Goal: Information Seeking & Learning: Learn about a topic

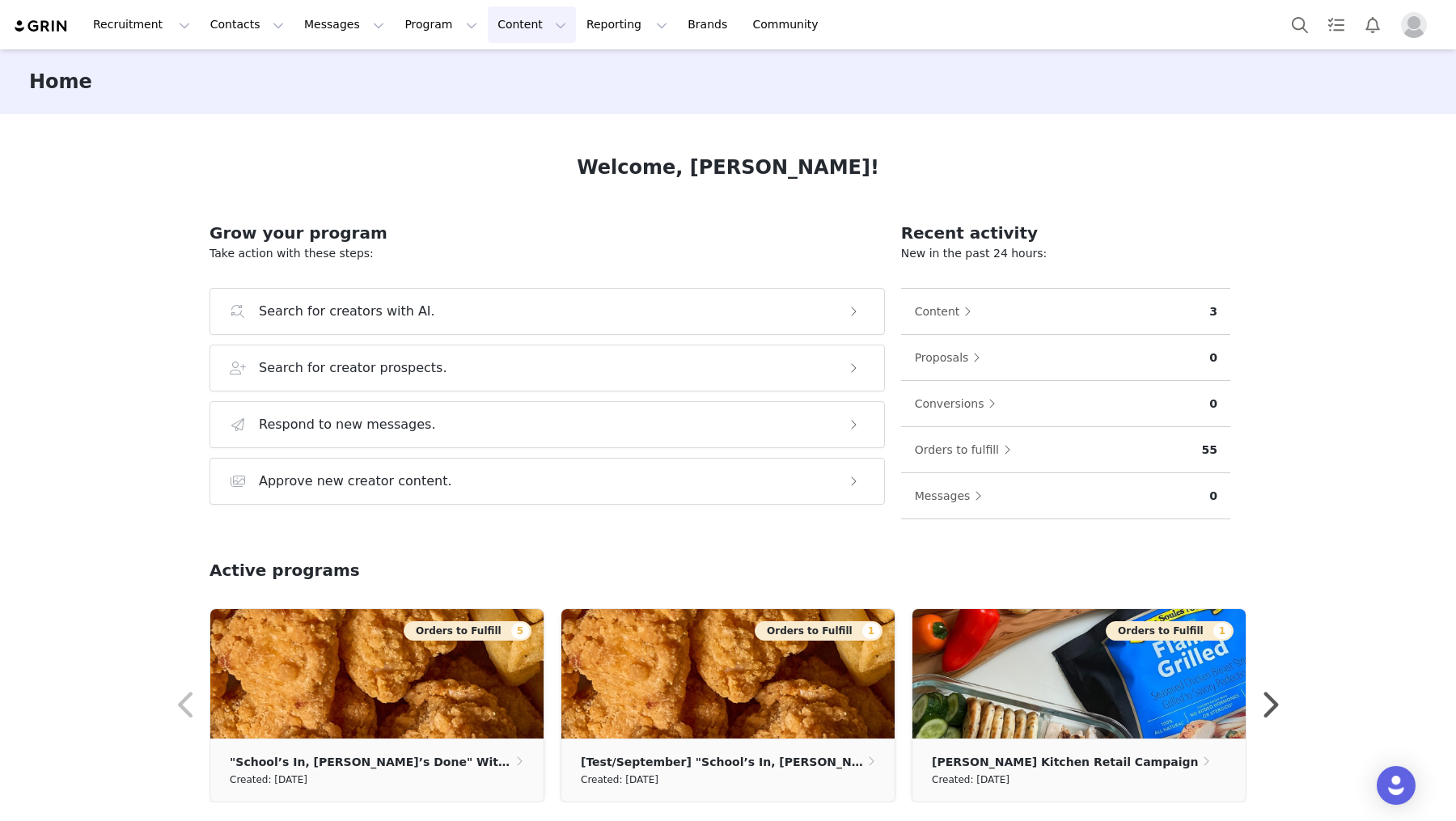
click at [493, 21] on button "Content Content" at bounding box center [532, 24] width 88 height 37
click at [501, 83] on link "Creator Content" at bounding box center [518, 71] width 128 height 29
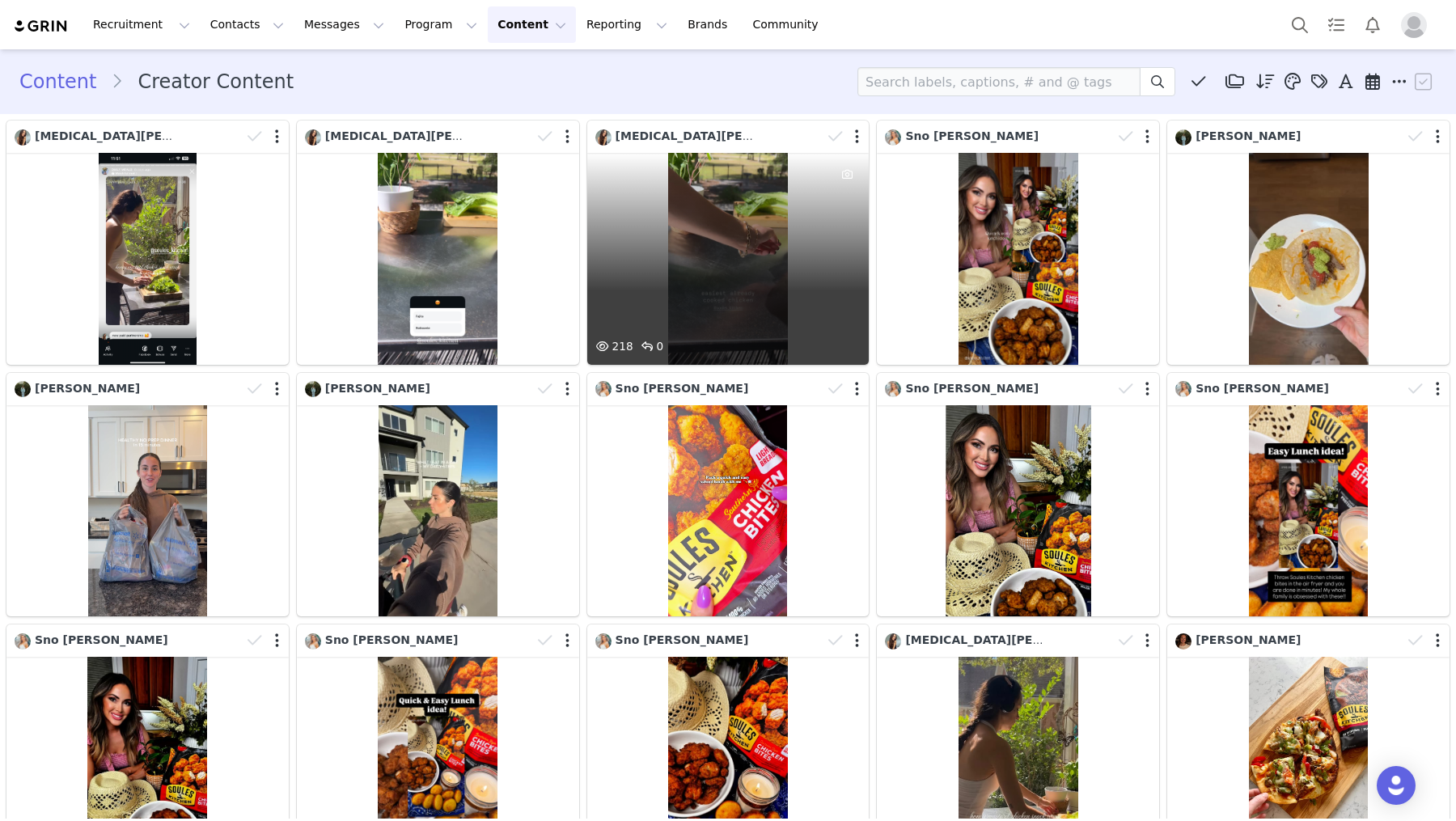
click at [753, 262] on div "218 0" at bounding box center [728, 258] width 282 height 212
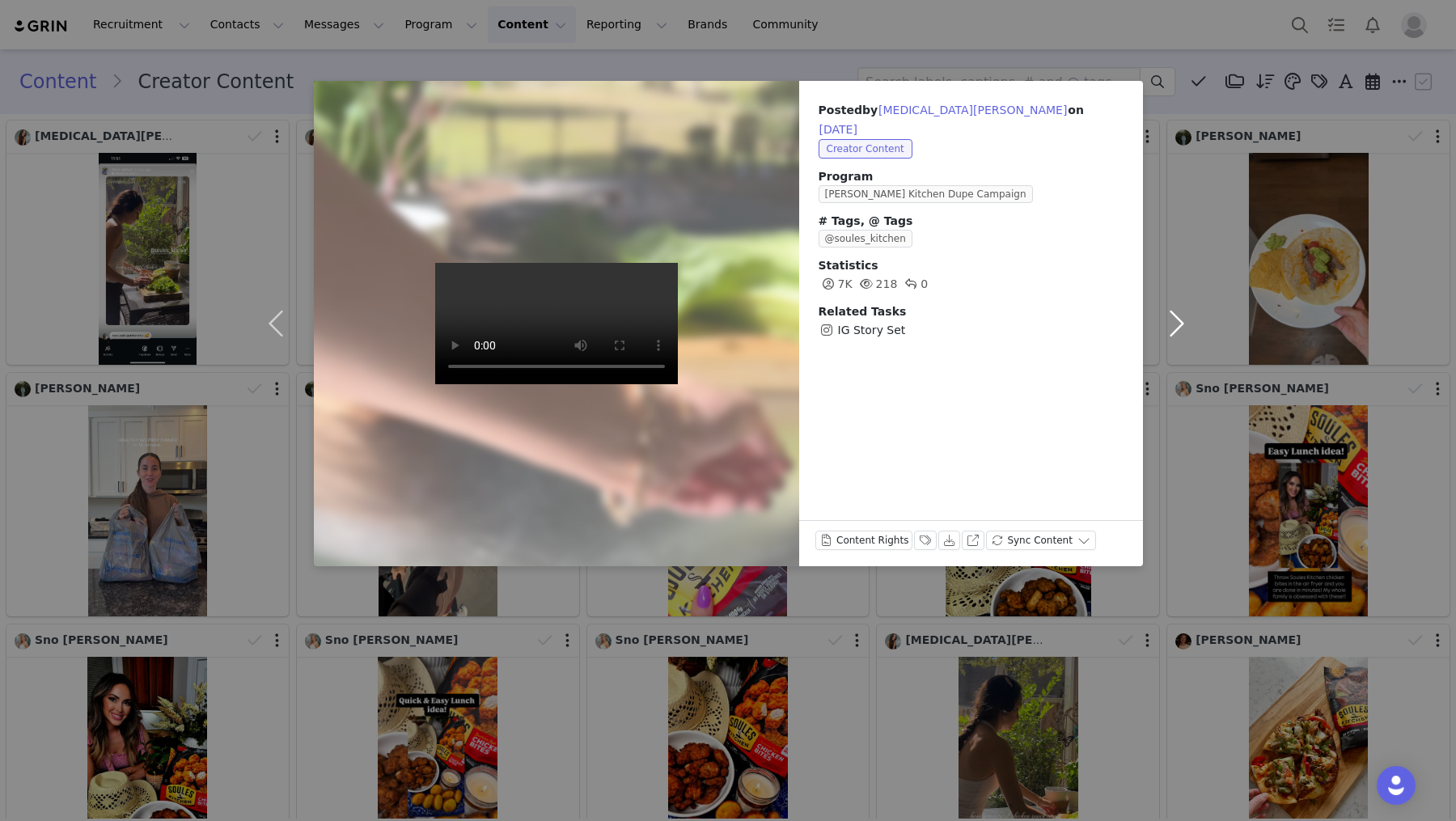
click at [1180, 323] on button "button" at bounding box center [1177, 323] width 68 height 485
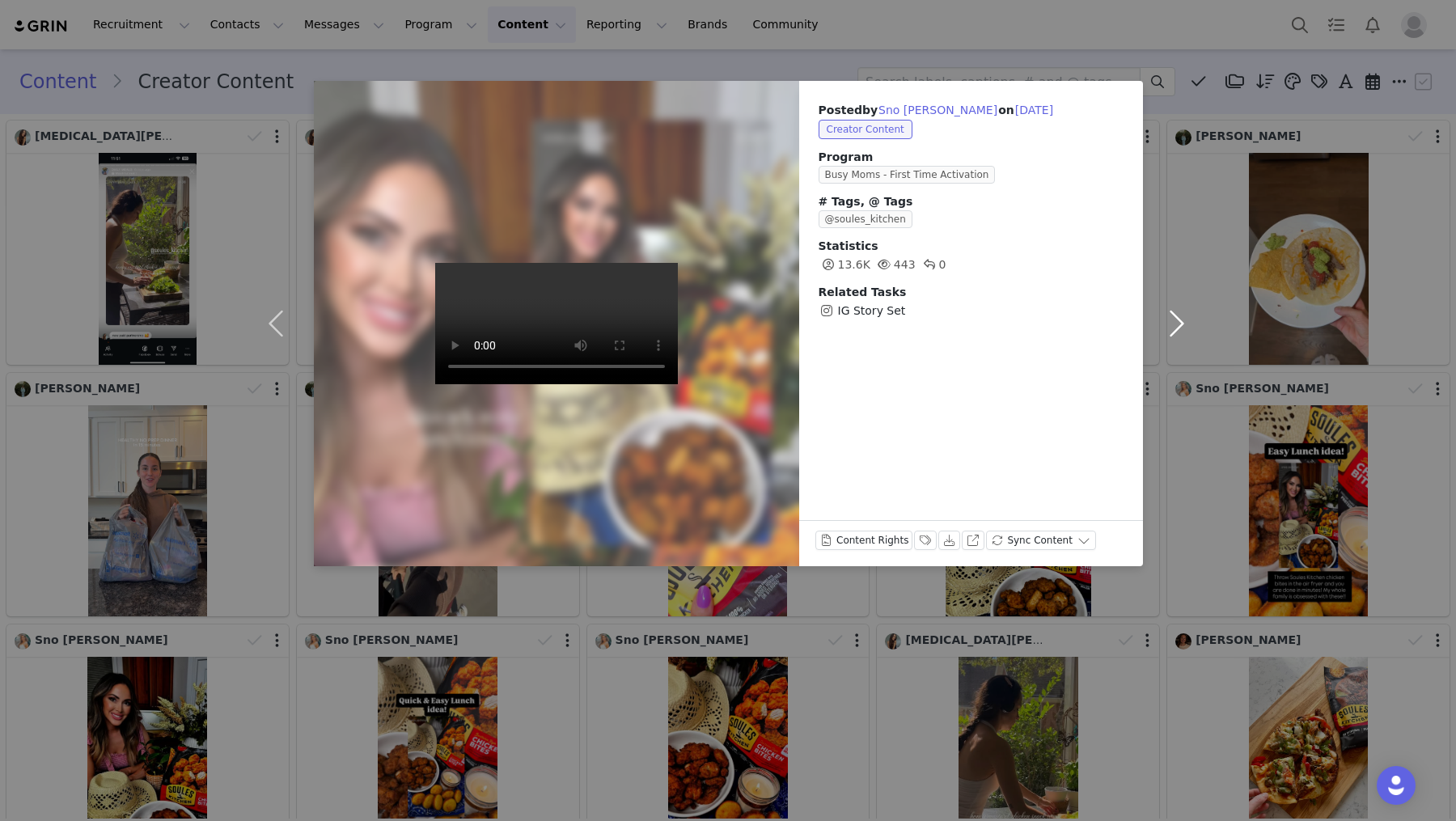
click at [1174, 323] on button "button" at bounding box center [1177, 323] width 68 height 485
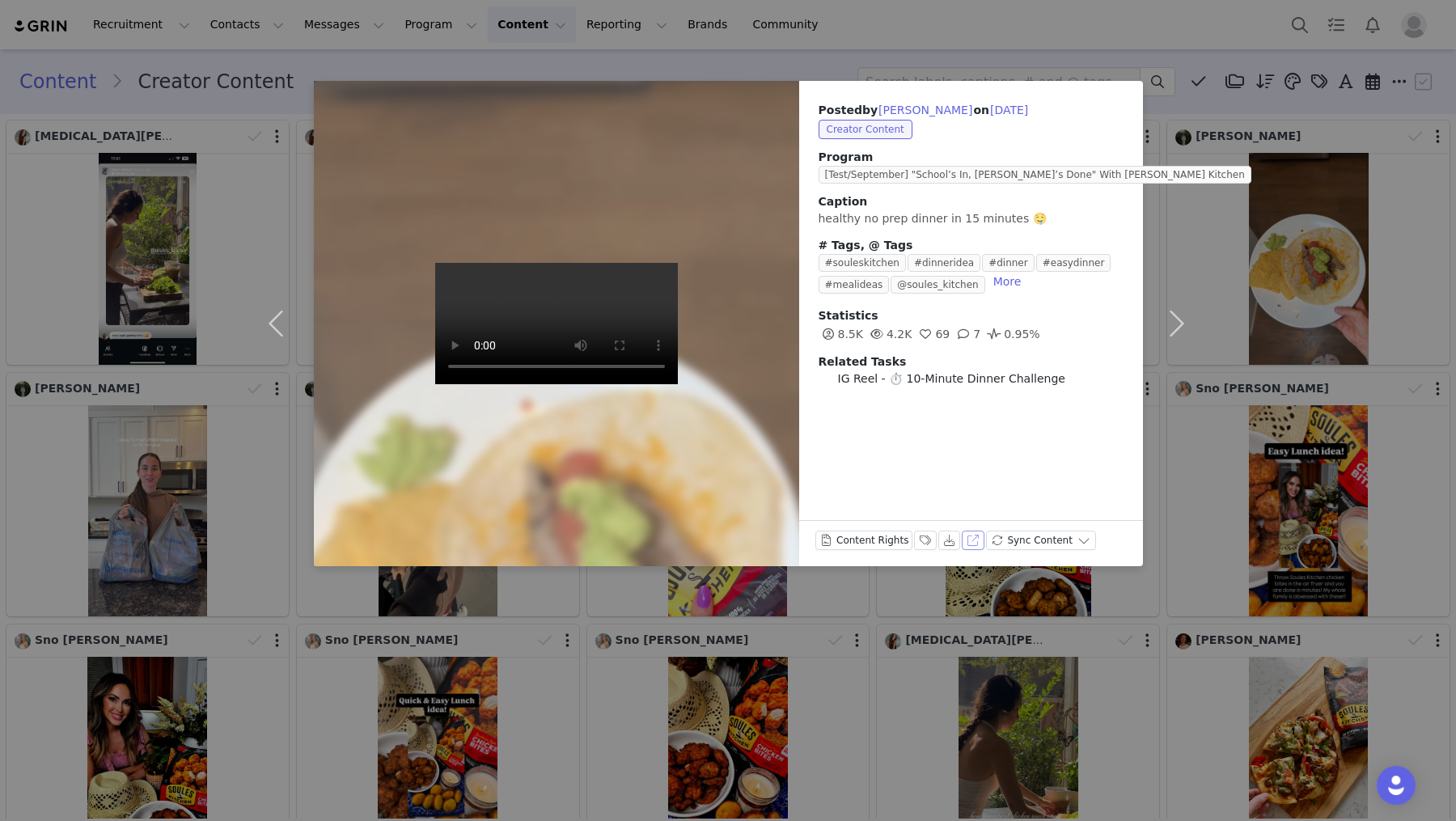
click at [967, 540] on button "View on Instagram" at bounding box center [972, 540] width 22 height 20
click at [1154, 54] on div "Posted by [PERSON_NAME] on [DATE] Creator Content Program [Test/September] "Sch…" at bounding box center [728, 410] width 1456 height 821
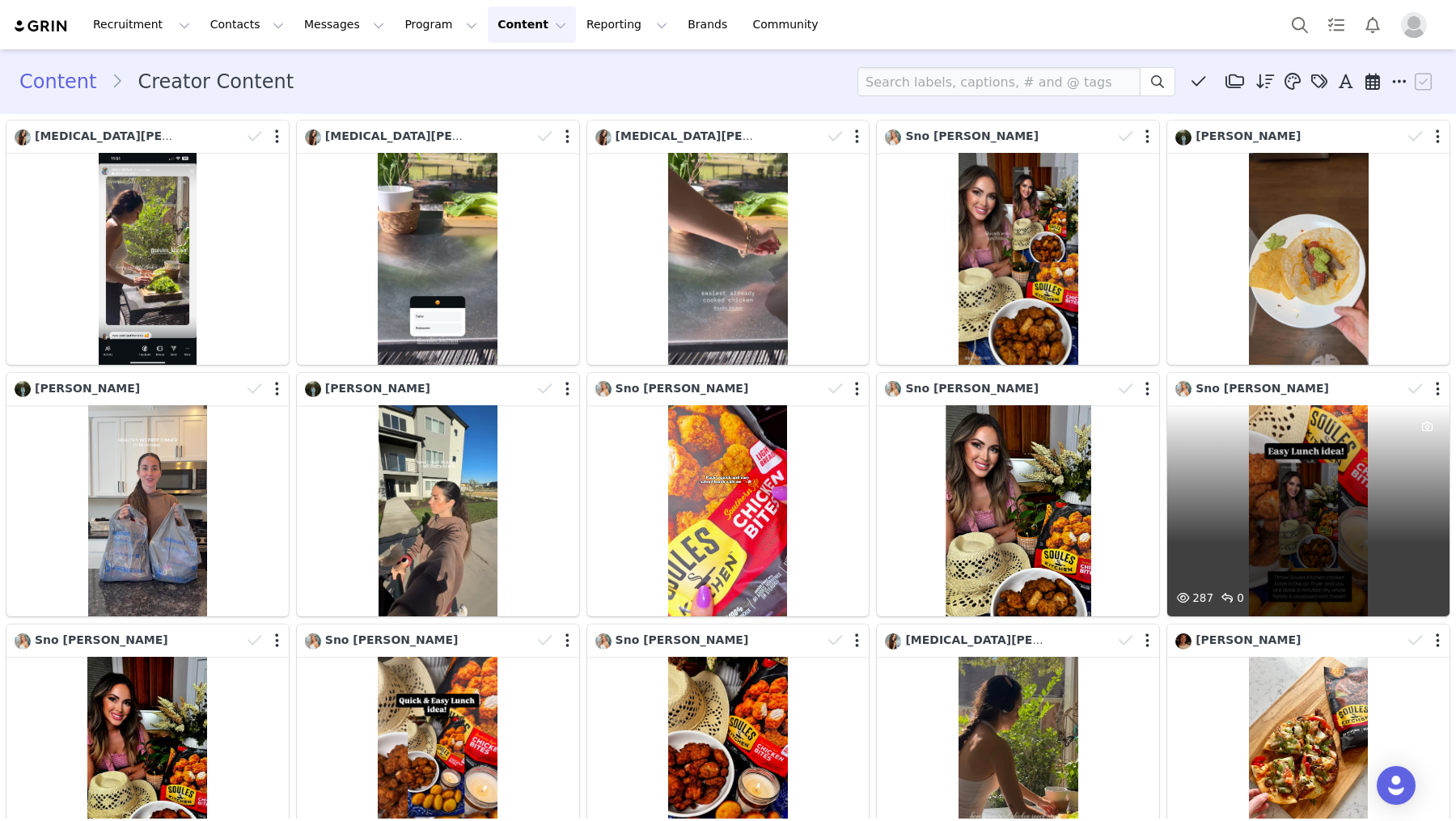
click at [1202, 440] on div "287 0" at bounding box center [1309, 510] width 282 height 212
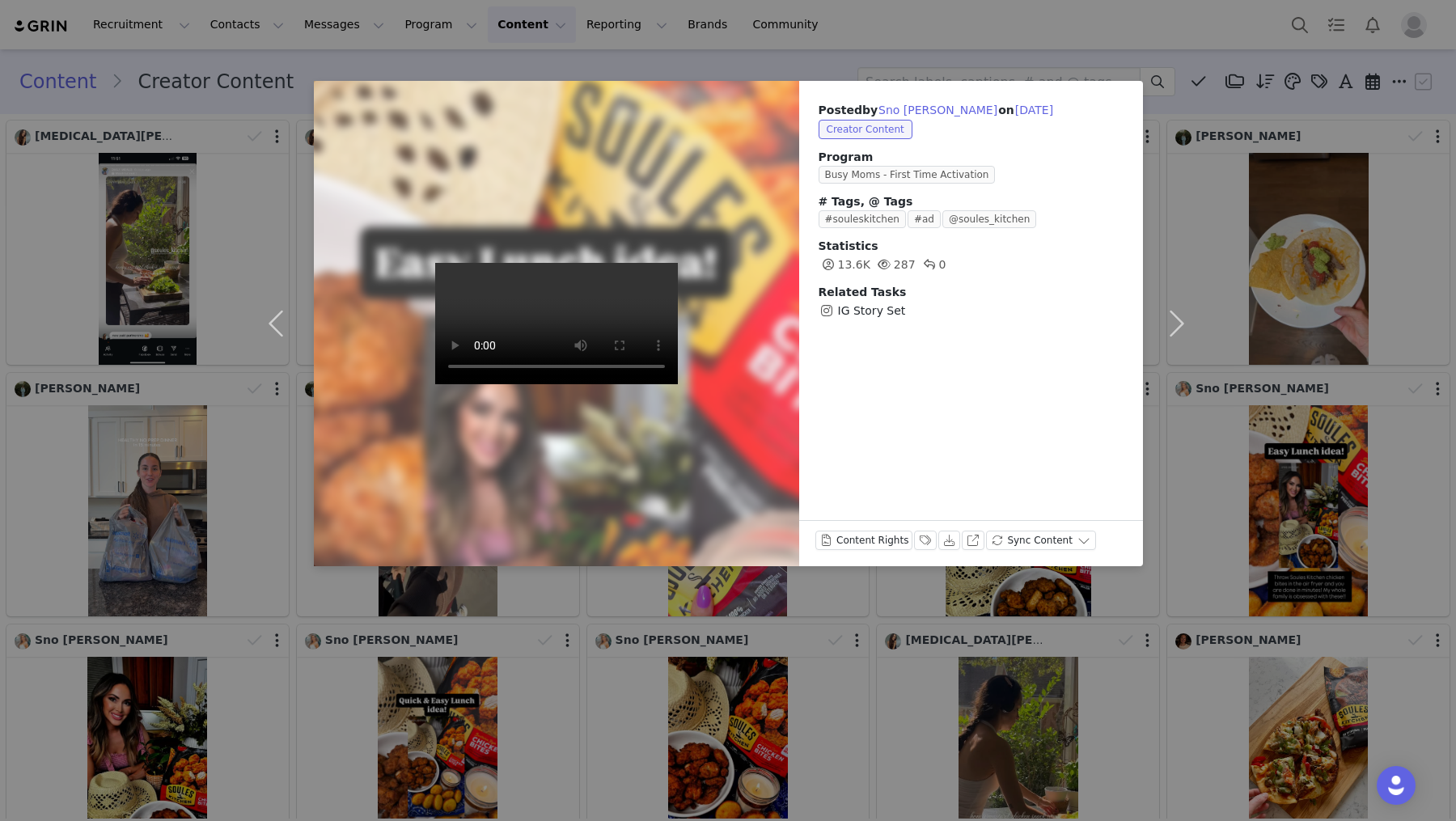
click at [1091, 29] on div "Posted by [PERSON_NAME] on [DATE] Creator Content Program Busy Moms - First Tim…" at bounding box center [728, 410] width 1456 height 821
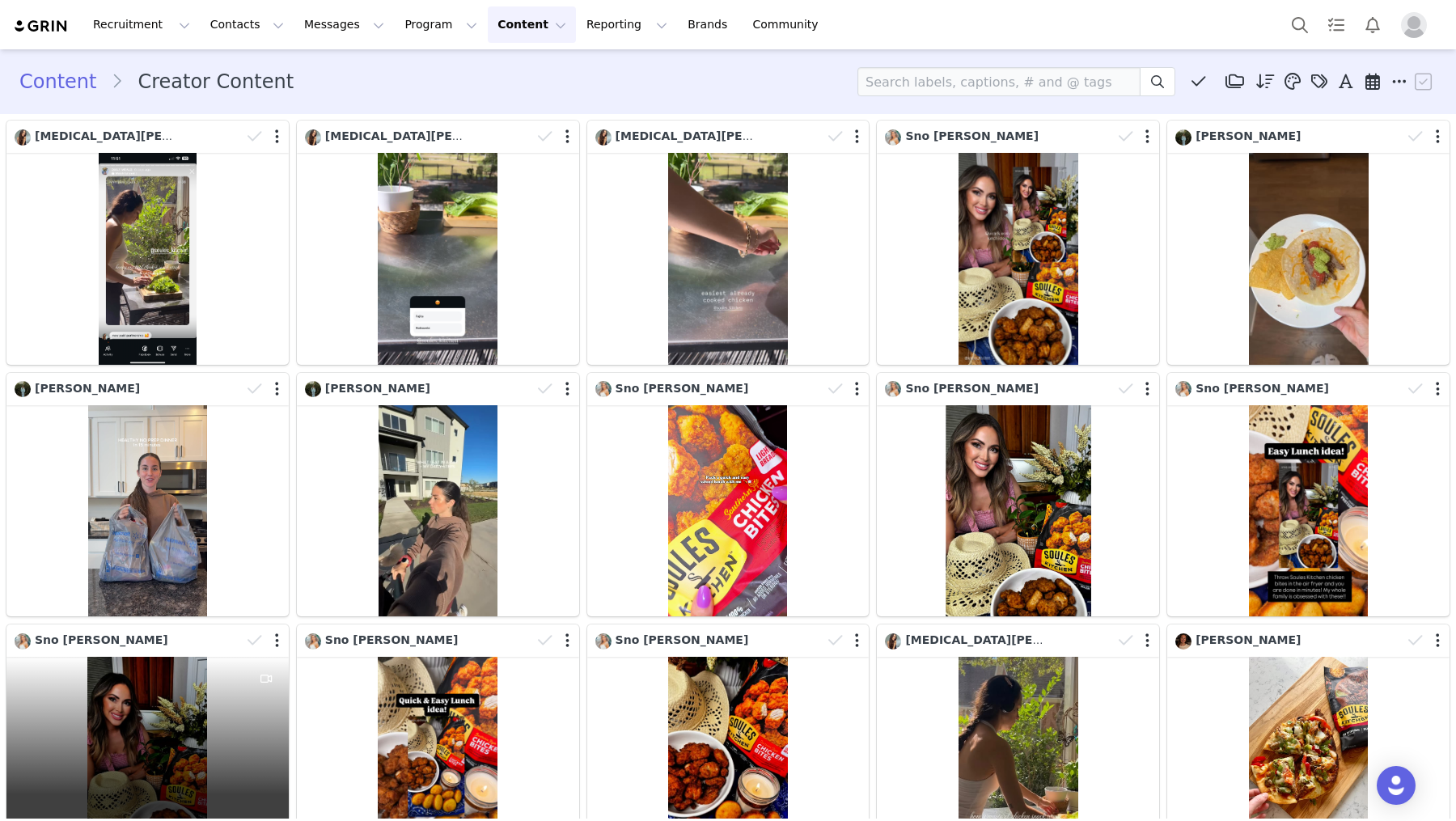
click at [154, 728] on div "872 46 80 1.23%" at bounding box center [147, 762] width 282 height 212
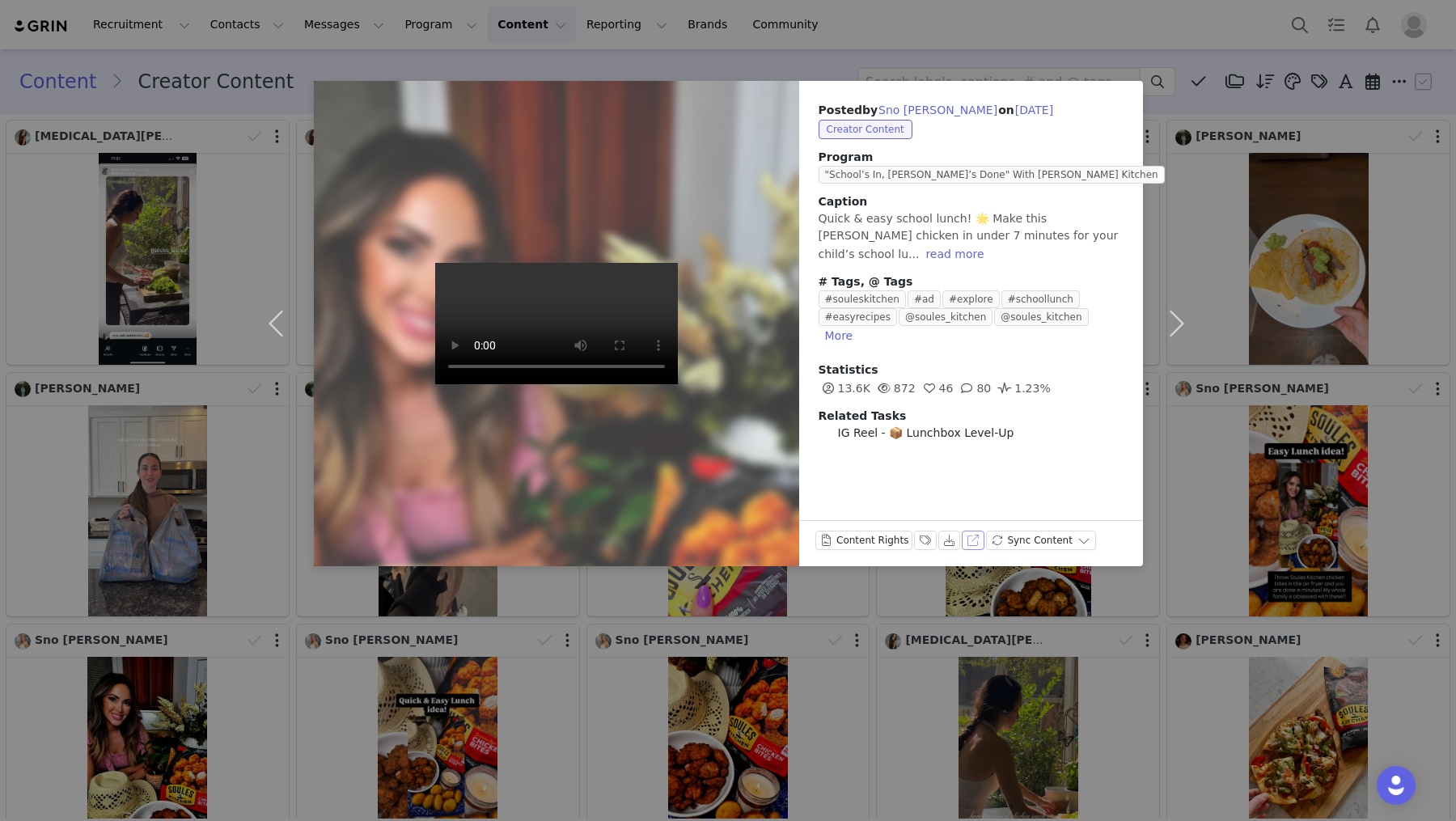
click at [966, 542] on button "View on Instagram" at bounding box center [972, 540] width 22 height 20
click at [558, 281] on video at bounding box center [557, 323] width 243 height 121
click at [967, 539] on button "View on Instagram" at bounding box center [972, 540] width 22 height 20
